Goal: Task Accomplishment & Management: Manage account settings

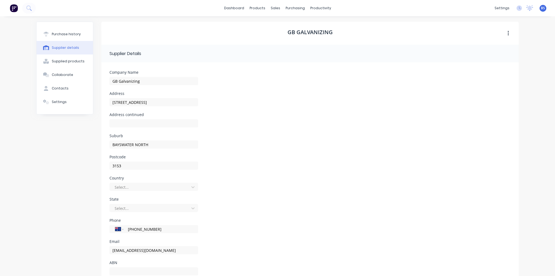
select select "AU"
click at [232, 8] on link "dashboard" at bounding box center [233, 8] width 25 height 8
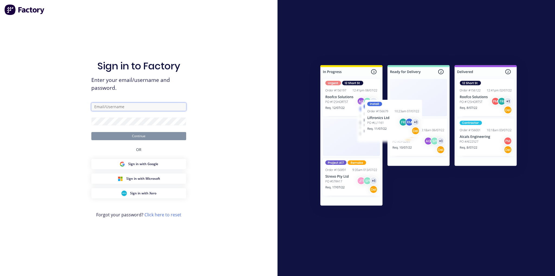
type input "[EMAIL_ADDRESS][DOMAIN_NAME]"
click at [145, 137] on button "Continue" at bounding box center [138, 136] width 95 height 8
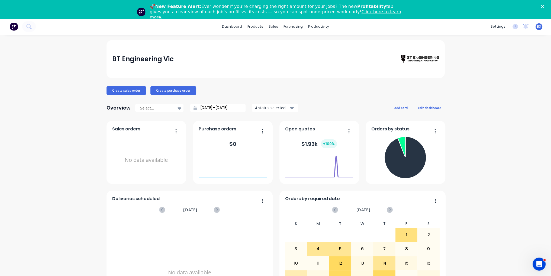
click at [335, 15] on div "🚀 New Feature Alert: Ever wonder if you’re charging the right amount for your j…" at bounding box center [280, 12] width 260 height 20
click at [328, 10] on link "Click here to learn more." at bounding box center [275, 14] width 251 height 11
click at [325, 41] on link "Workflow" at bounding box center [338, 44] width 72 height 11
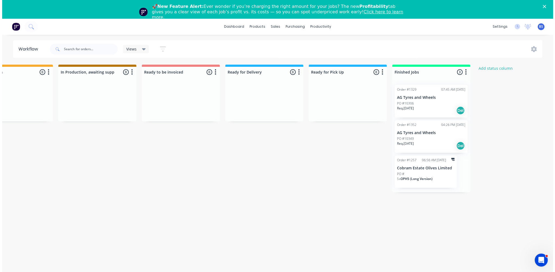
scroll to position [0, 290]
click at [277, 185] on div "Submitted 54 Status colour #273444 hex #273444 Save Cancel Summaries Total orde…" at bounding box center [158, 175] width 904 height 221
click at [544, 5] on polygon "Close" at bounding box center [542, 6] width 3 height 3
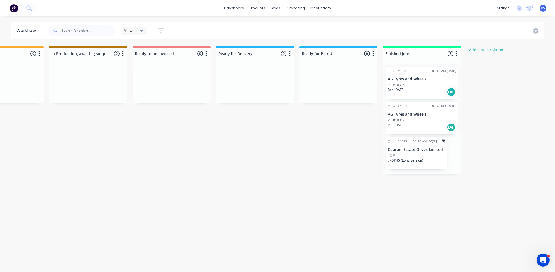
scroll to position [0, 302]
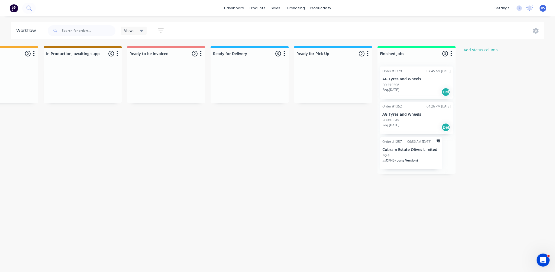
click at [419, 125] on div "Req. [DATE] Del" at bounding box center [416, 126] width 68 height 9
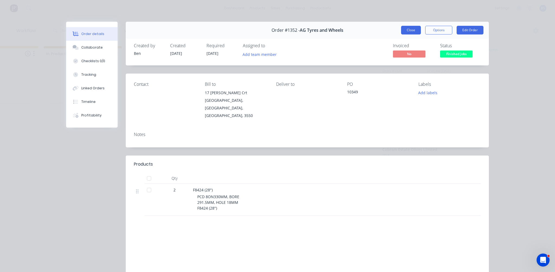
click at [412, 30] on button "Close" at bounding box center [411, 30] width 20 height 9
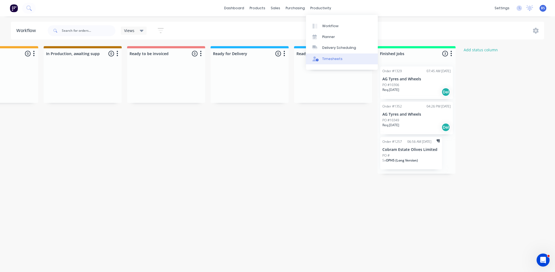
click at [333, 60] on div "Timesheets" at bounding box center [332, 58] width 20 height 5
